Goal: Information Seeking & Learning: Learn about a topic

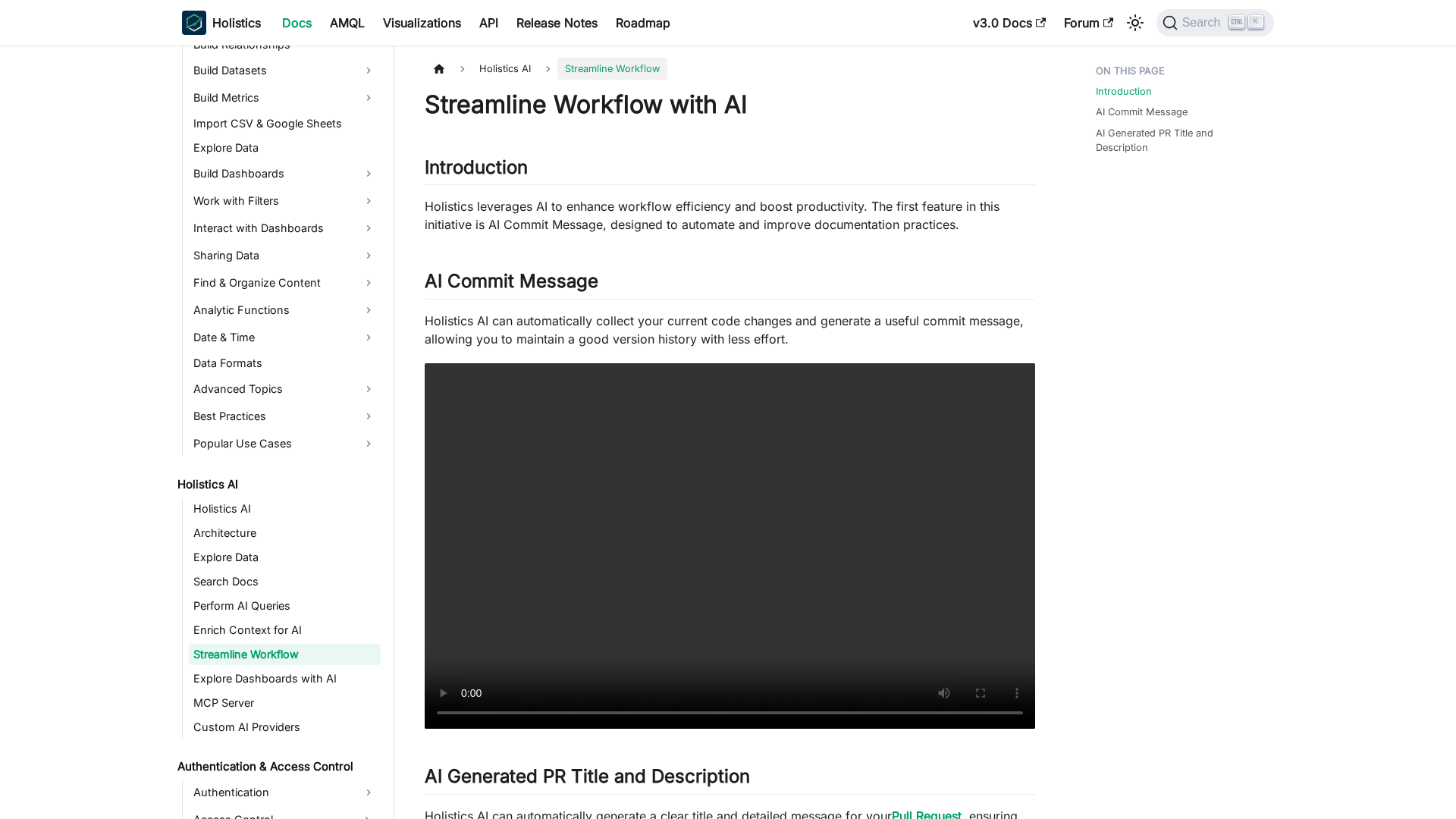
scroll to position [354, 0]
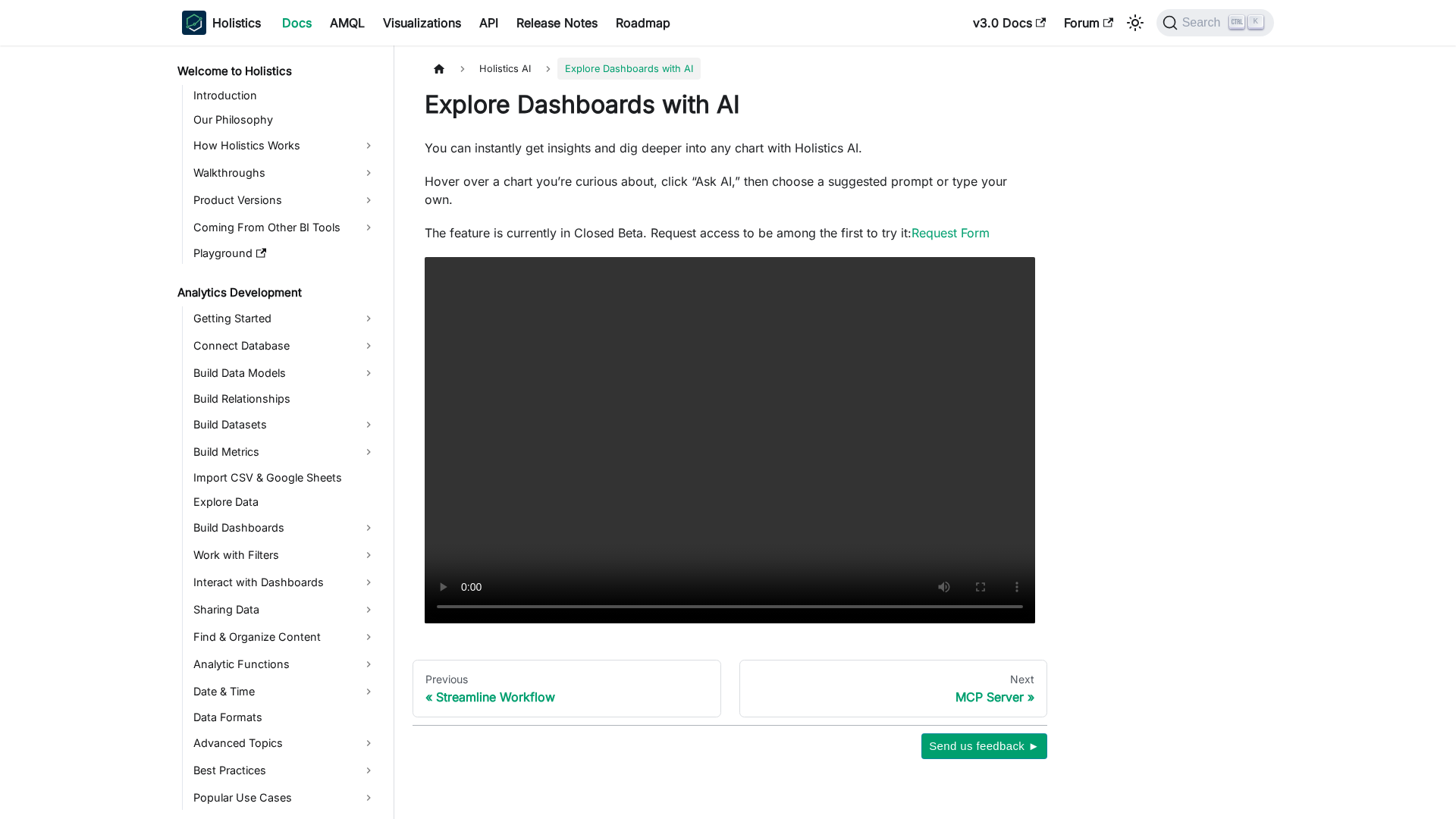
scroll to position [379, 0]
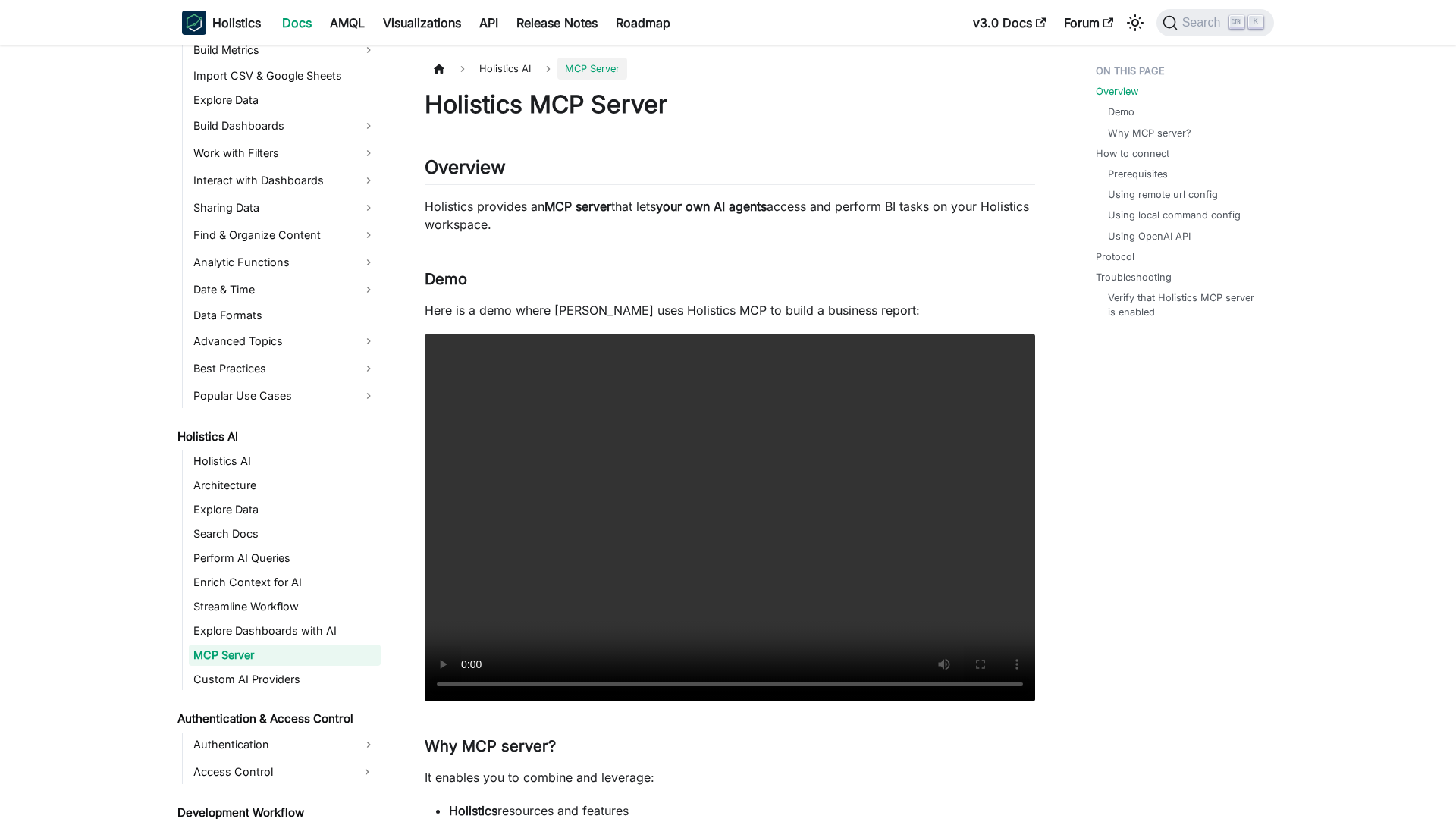
scroll to position [403, 0]
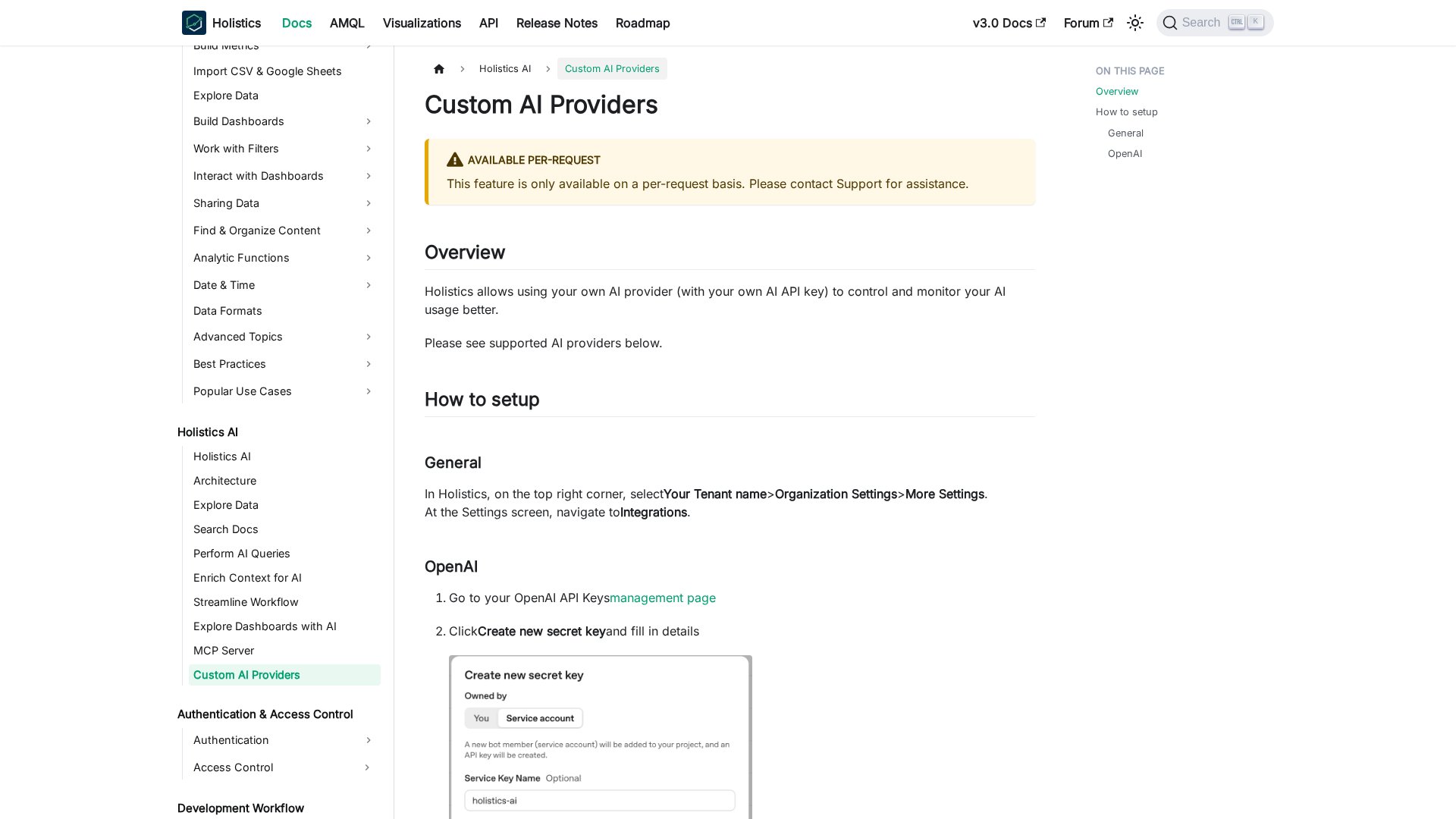
scroll to position [428, 0]
